Goal: Purchase product/service

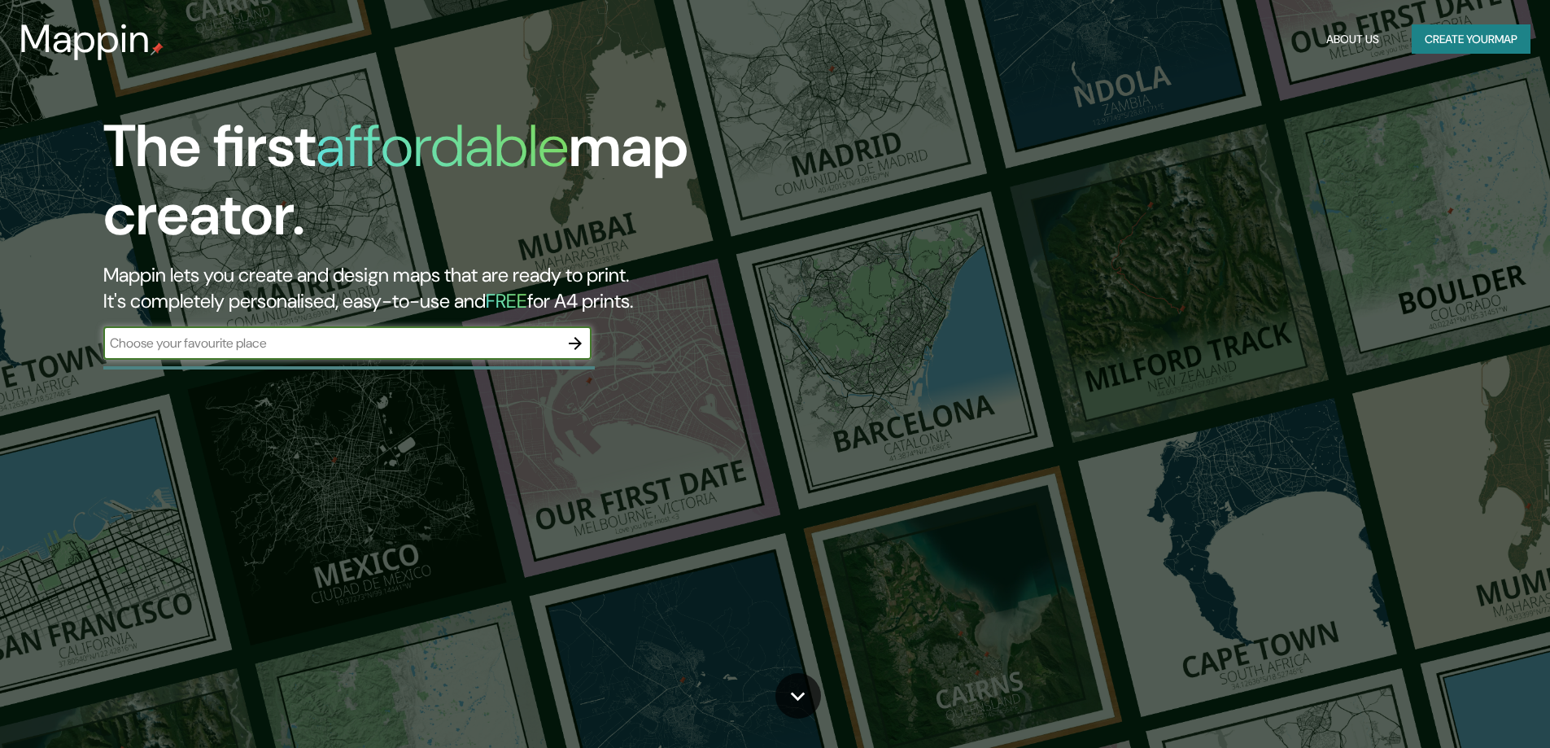
click at [454, 351] on input "text" at bounding box center [331, 343] width 456 height 19
type input "san jua"
select select "Spanish"
type input "san [PERSON_NAME] de lurigancho"
click at [574, 338] on icon "button" at bounding box center [575, 344] width 20 height 20
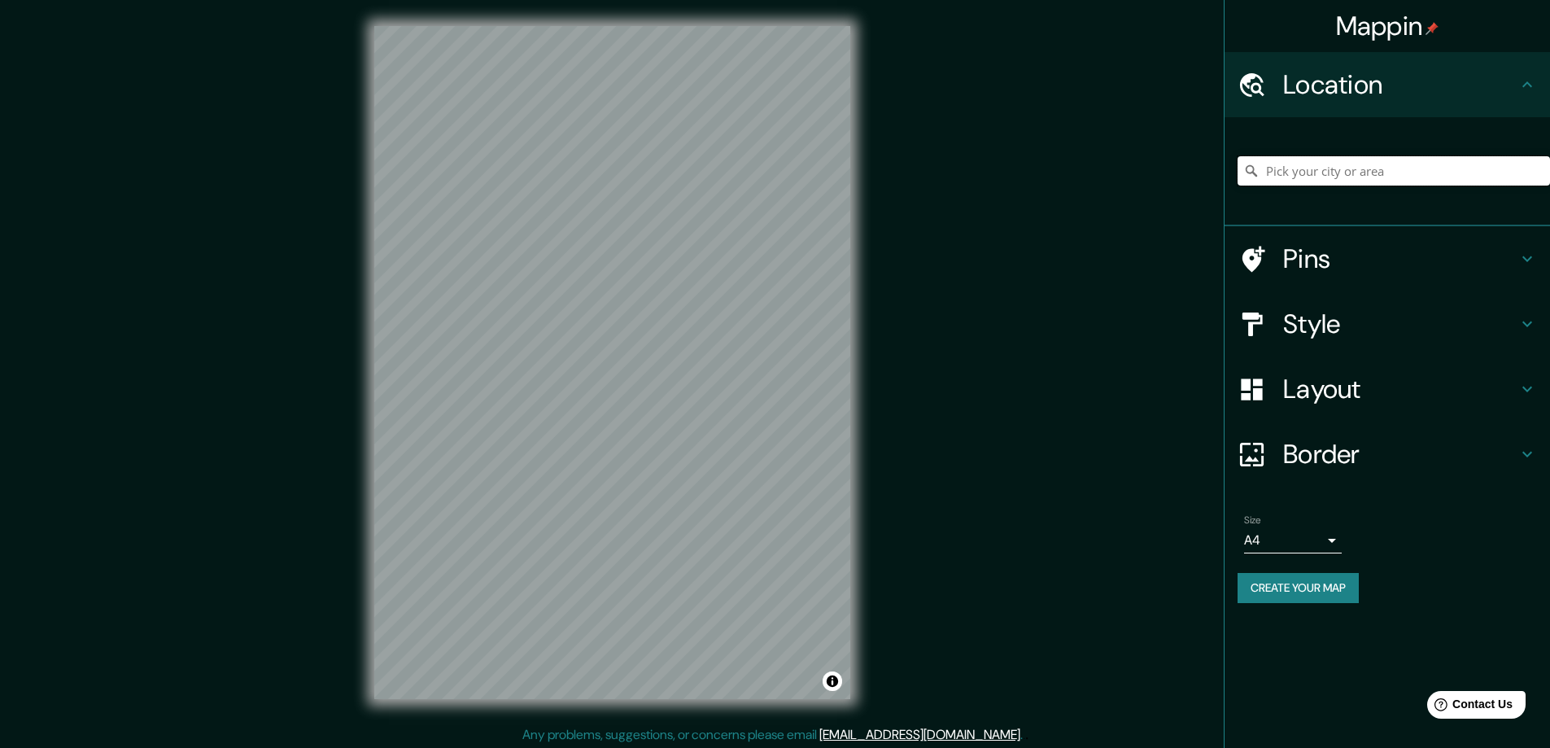
click at [1319, 180] on input "Pick your city or area" at bounding box center [1393, 170] width 312 height 29
type input "San [PERSON_NAME] De Lurigancho, [GEOGRAPHIC_DATA], [GEOGRAPHIC_DATA], [GEOGRAP…"
click at [1324, 176] on input "San [PERSON_NAME] De Lurigancho, [GEOGRAPHIC_DATA], [GEOGRAPHIC_DATA], [GEOGRAP…" at bounding box center [1393, 170] width 312 height 29
click at [1535, 170] on icon "Clear" at bounding box center [1537, 171] width 10 height 10
paste input "-12.01707004395913, -76.99591194078167"
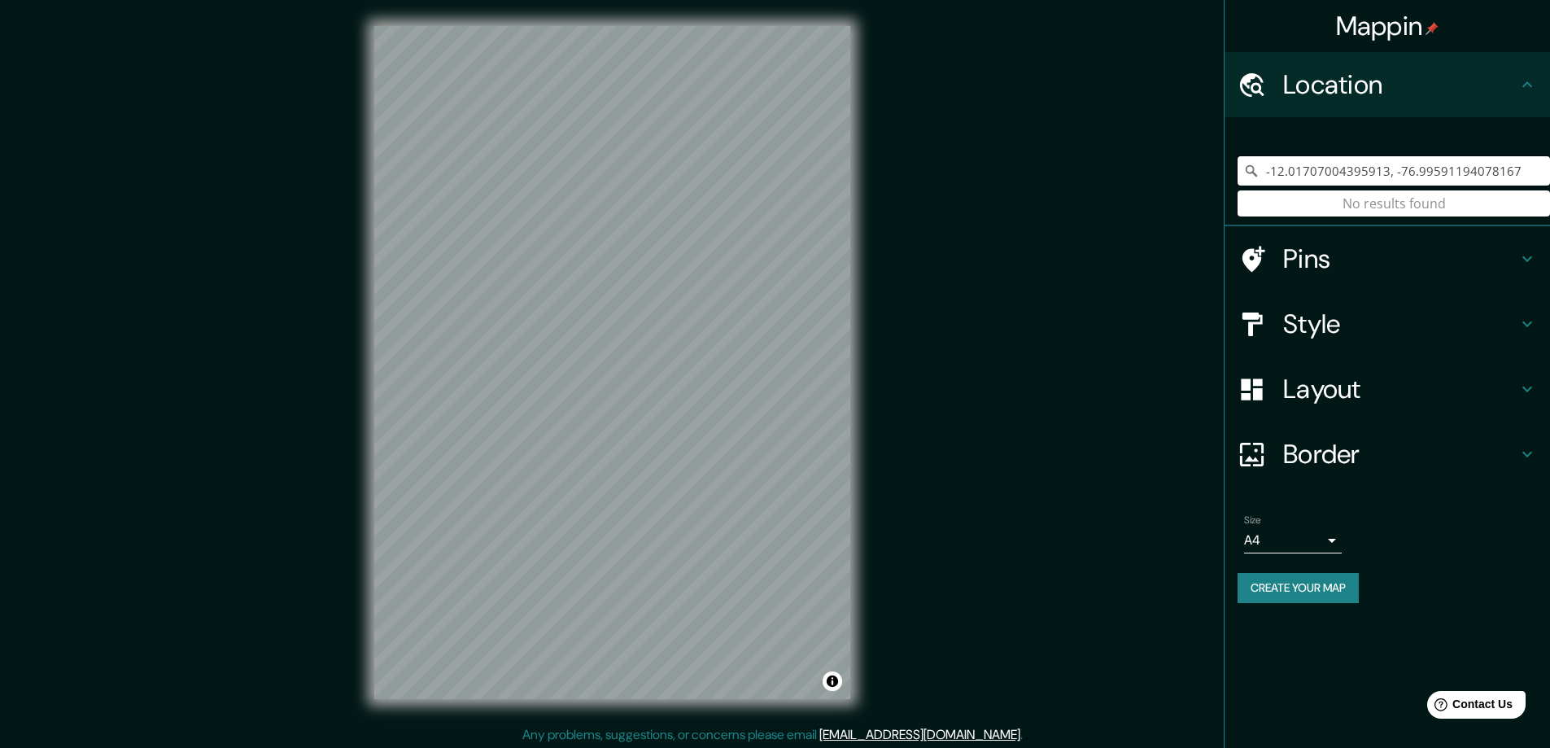
type input "-12.01707004395913, -76.99591194078167"
click at [1436, 195] on div "-12.01707004395913, -76.99591194078167 No results found" at bounding box center [1393, 170] width 312 height 81
